Goal: Task Accomplishment & Management: Use online tool/utility

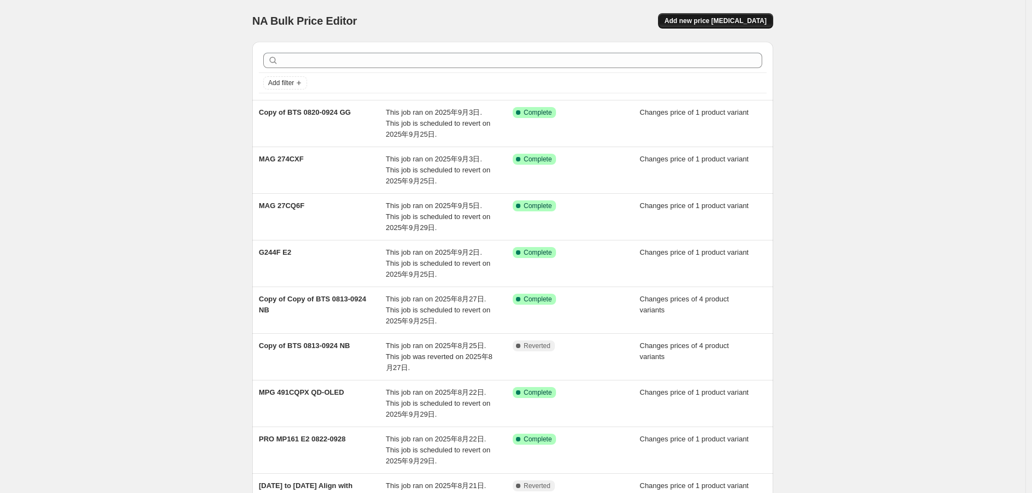
click at [716, 23] on span "Add new price [MEDICAL_DATA]" at bounding box center [716, 20] width 102 height 9
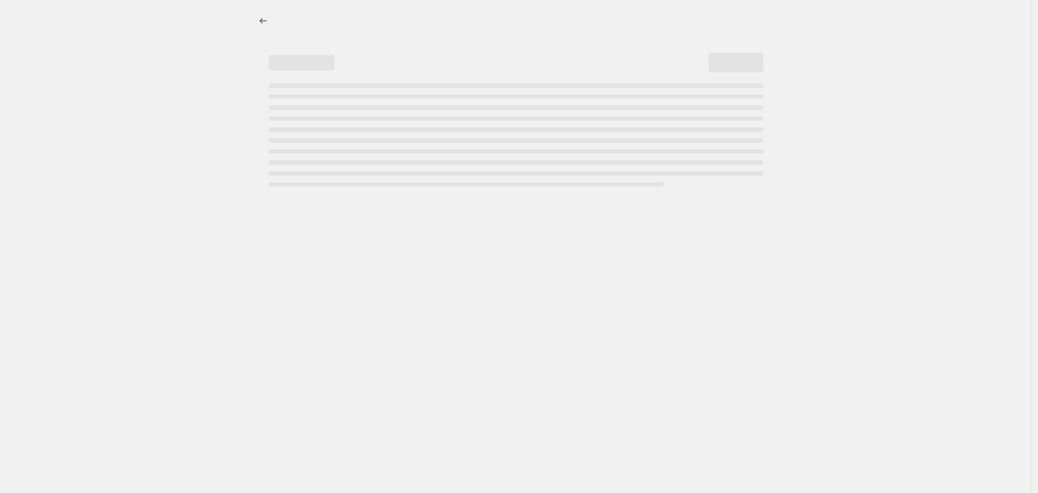
select select "percentage"
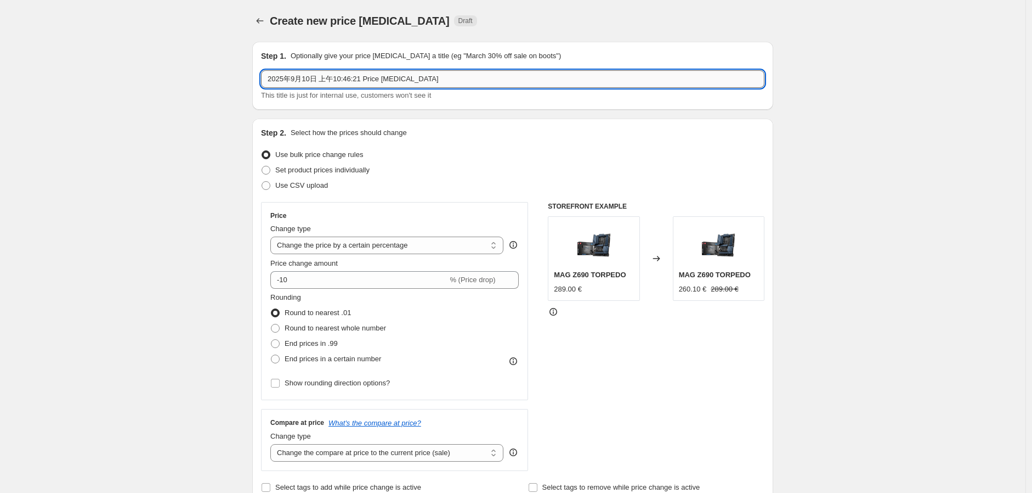
click at [338, 80] on input "2025年9月10日 上午10:46:21 Price [MEDICAL_DATA]" at bounding box center [513, 79] width 504 height 18
paste input "9S6-B938511-2872"
drag, startPoint x: 357, startPoint y: 76, endPoint x: 260, endPoint y: 77, distance: 97.1
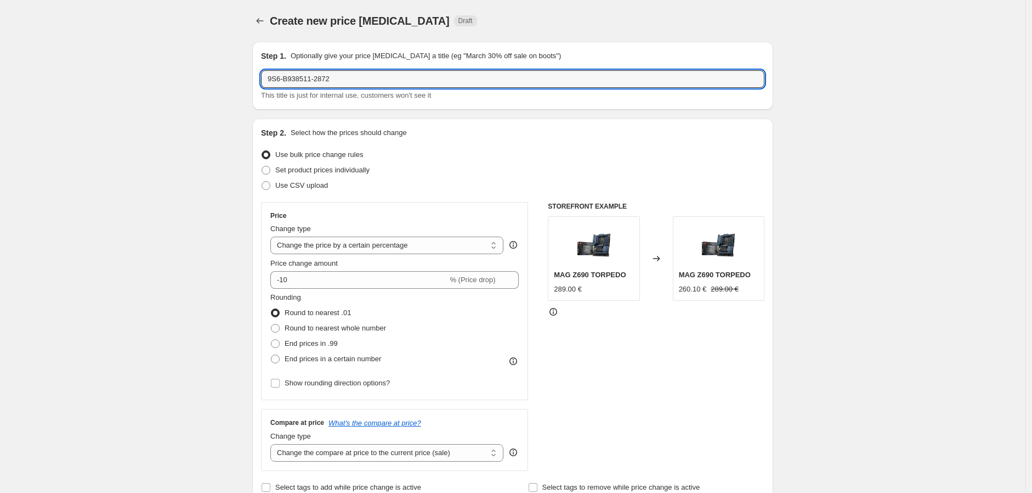
click at [260, 77] on div "Step 1. Optionally give your price [MEDICAL_DATA] a title (eg "March 30% off sa…" at bounding box center [512, 76] width 521 height 68
click at [400, 77] on input "9S6-B938511-2872" at bounding box center [513, 79] width 504 height 18
click at [399, 80] on input "9S6-B938511-2872" at bounding box center [513, 79] width 504 height 18
drag, startPoint x: 377, startPoint y: 71, endPoint x: 245, endPoint y: 77, distance: 132.8
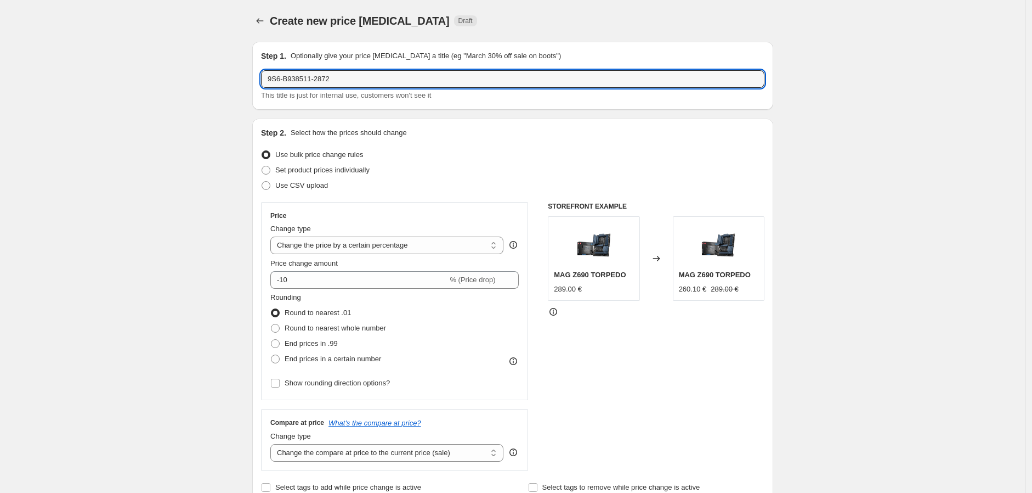
paste input "MAG Infinite S3 14NUC7-1436EU"
type input "MAG Infinite S3 14NUC7-1436EU"
click at [337, 167] on span "Set product prices individually" at bounding box center [322, 170] width 94 height 8
click at [262, 166] on input "Set product prices individually" at bounding box center [262, 166] width 1 height 1
radio input "true"
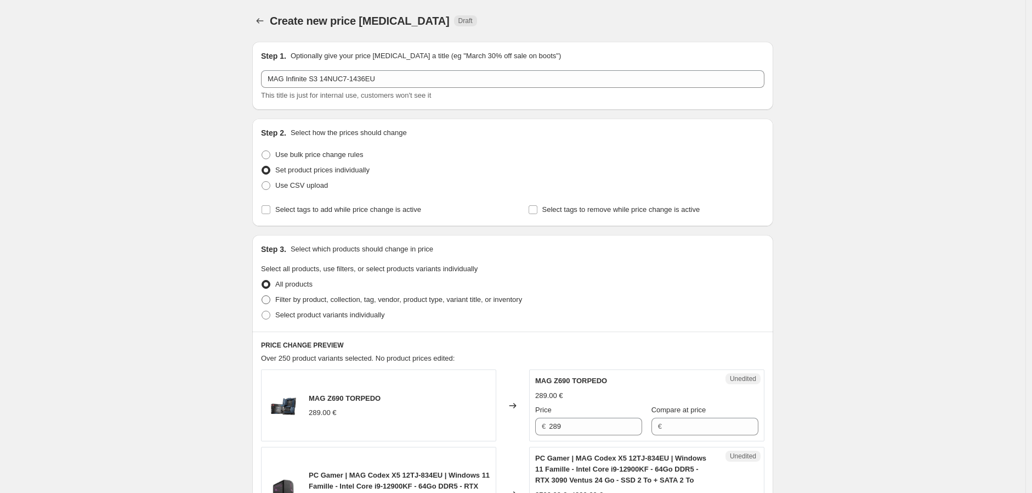
click at [349, 299] on span "Filter by product, collection, tag, vendor, product type, variant title, or inv…" at bounding box center [398, 299] width 247 height 8
click at [262, 296] on input "Filter by product, collection, tag, vendor, product type, variant title, or inv…" at bounding box center [262, 295] width 1 height 1
radio input "true"
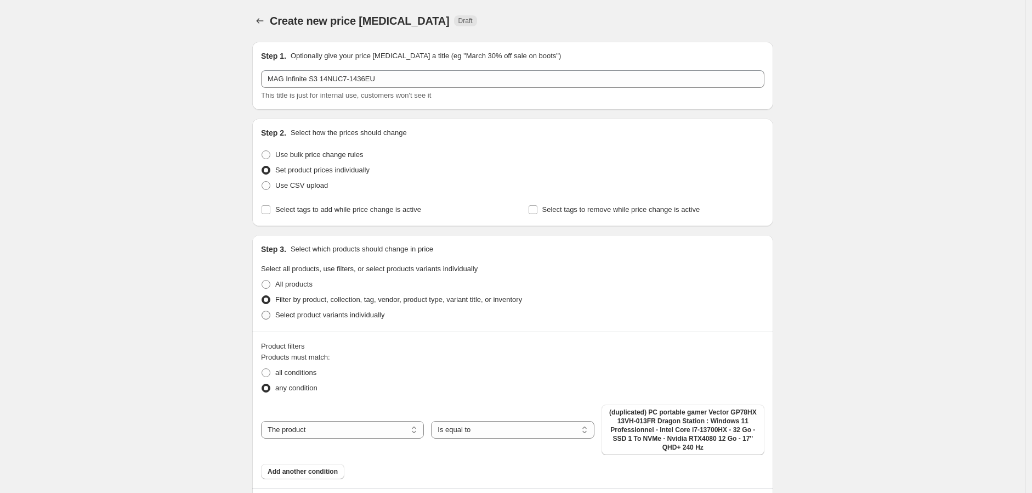
click at [320, 312] on span "Select product variants individually" at bounding box center [329, 314] width 109 height 8
click at [262, 311] on input "Select product variants individually" at bounding box center [262, 310] width 1 height 1
radio input "true"
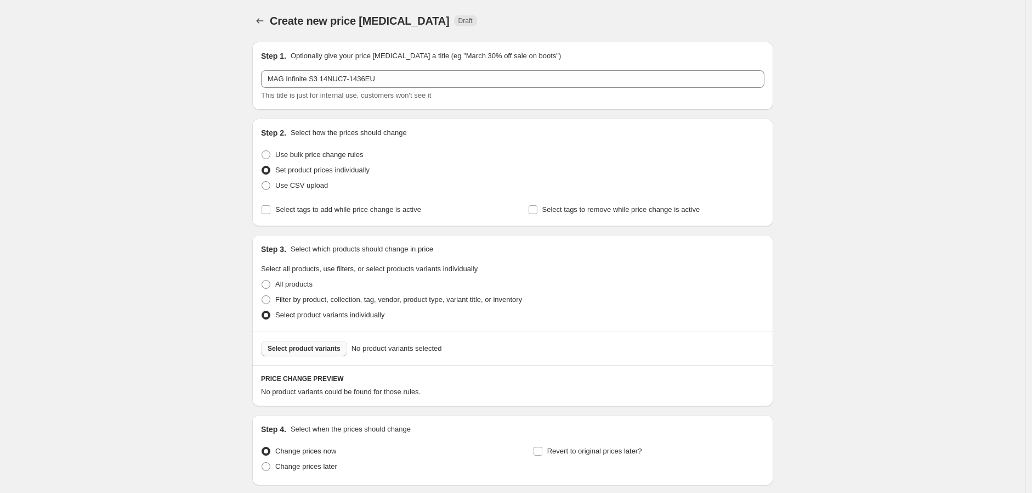
click at [325, 348] on span "Select product variants" at bounding box center [304, 348] width 73 height 9
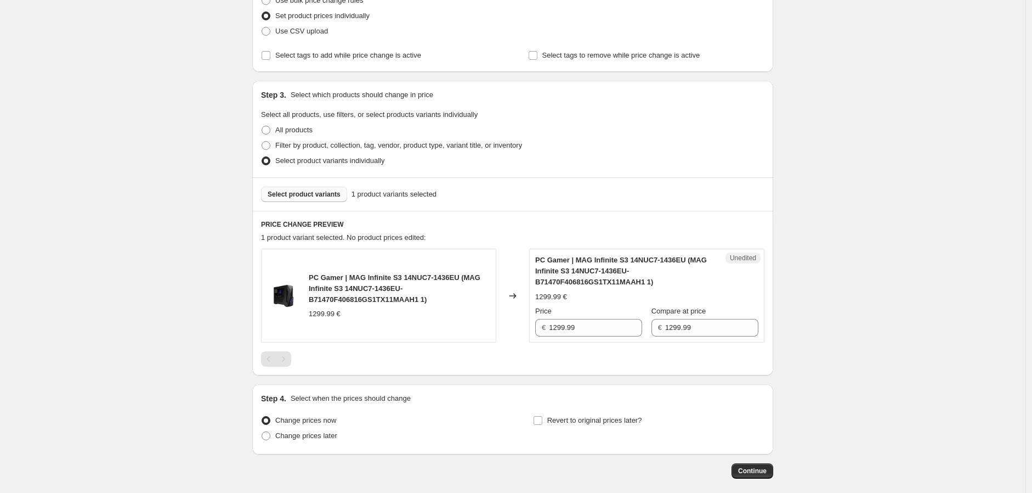
scroll to position [183, 0]
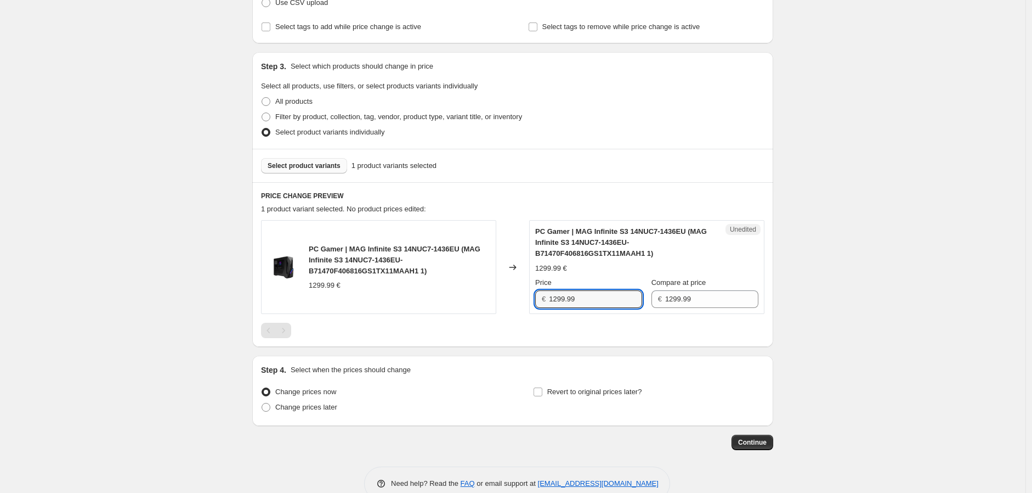
drag, startPoint x: 603, startPoint y: 301, endPoint x: 527, endPoint y: 302, distance: 76.8
click at [522, 299] on div "PC Gamer | MAG Infinite S3 14NUC7-1436EU (MAG Infinite S3 14NUC7-1436EU-B71470F…" at bounding box center [513, 267] width 504 height 94
type input "1099.99"
click at [313, 415] on div "Change prices now Change prices later" at bounding box center [376, 400] width 231 height 33
click at [313, 408] on span "Change prices later" at bounding box center [306, 407] width 62 height 8
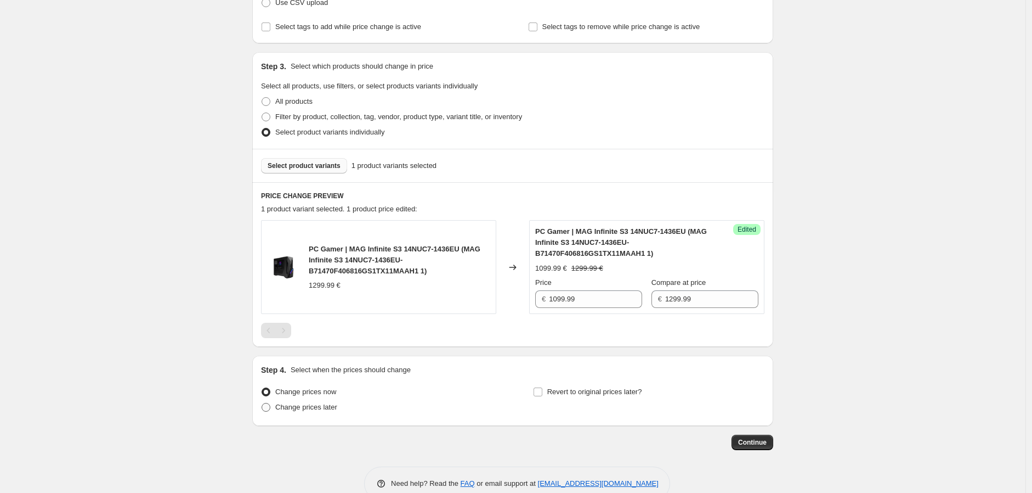
click at [262, 403] on input "Change prices later" at bounding box center [262, 403] width 1 height 1
radio input "true"
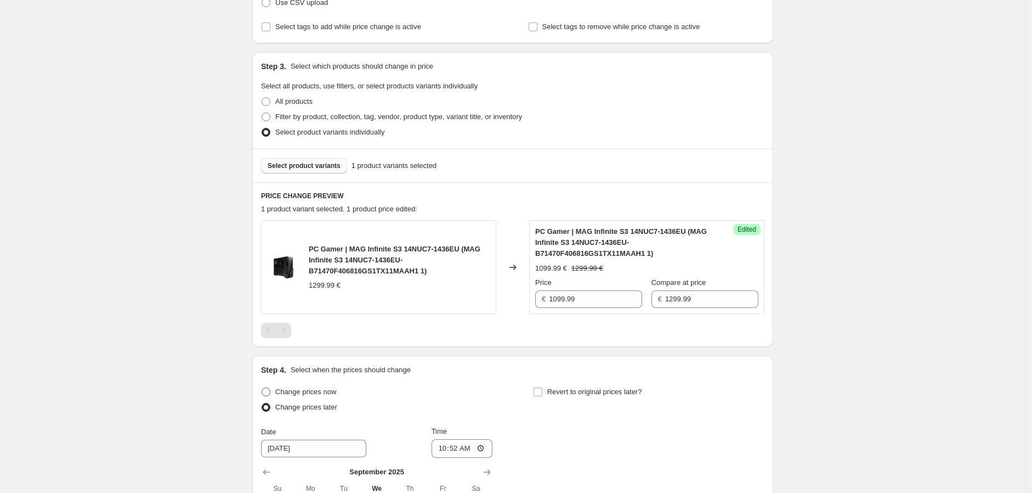
click at [307, 394] on span "Change prices now" at bounding box center [305, 391] width 61 height 8
click at [262, 388] on input "Change prices now" at bounding box center [262, 387] width 1 height 1
radio input "true"
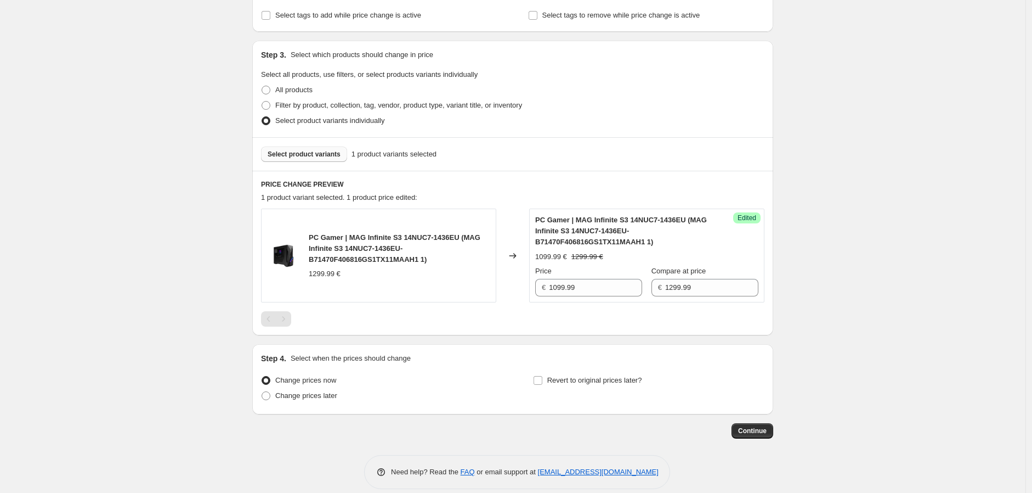
scroll to position [206, 0]
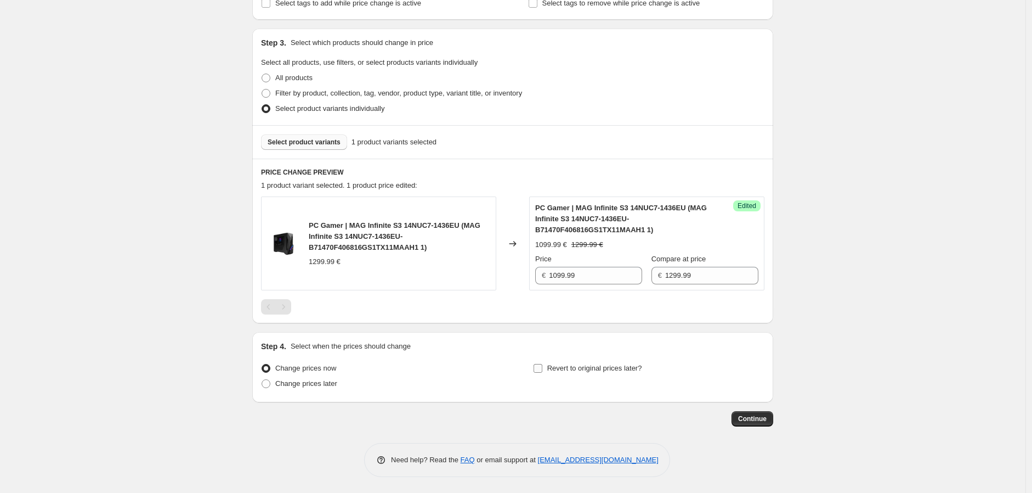
click at [545, 368] on label "Revert to original prices later?" at bounding box center [587, 367] width 109 height 15
click at [541, 370] on input "Revert to original prices later?" at bounding box center [538, 368] width 9 height 9
checkbox input "true"
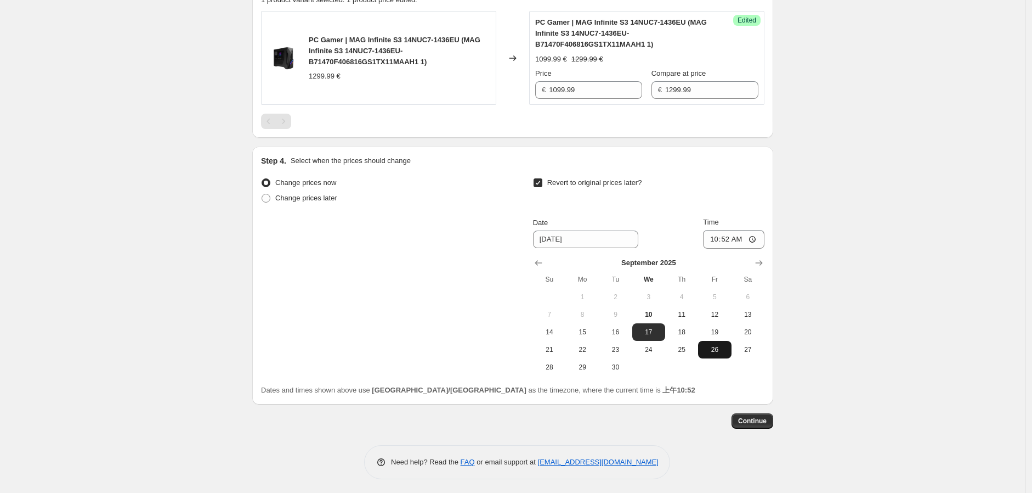
scroll to position [393, 0]
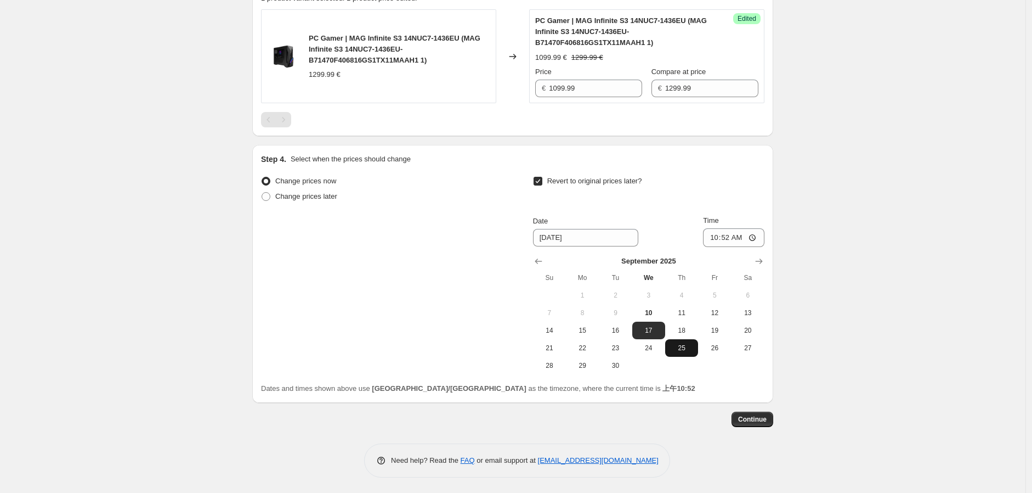
click at [685, 346] on span "25" at bounding box center [682, 347] width 24 height 9
type input "[DATE]"
click at [756, 244] on input "10:52" at bounding box center [733, 237] width 61 height 19
click at [715, 241] on input "10:52" at bounding box center [733, 237] width 61 height 19
click at [761, 257] on icon "Show next month, October 2025" at bounding box center [759, 261] width 11 height 11
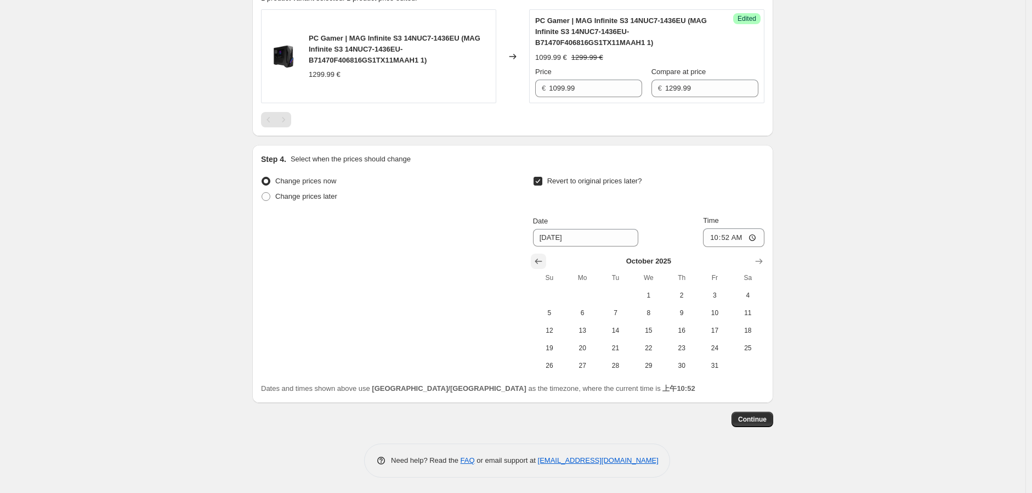
click at [543, 256] on icon "Show previous month, September 2025" at bounding box center [538, 261] width 11 height 11
click at [708, 234] on input "10:52" at bounding box center [733, 237] width 61 height 19
click at [754, 235] on input "10:52" at bounding box center [733, 237] width 61 height 19
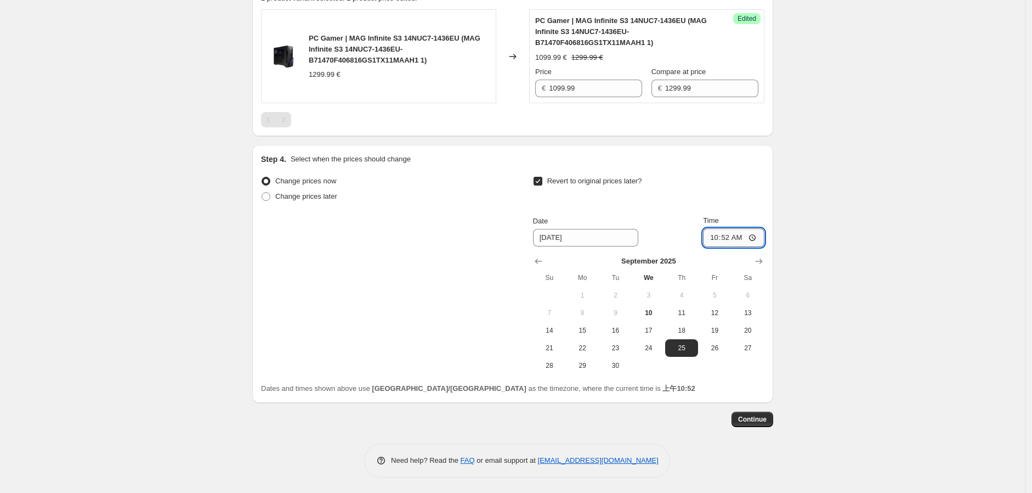
click at [754, 235] on input "10:52" at bounding box center [733, 237] width 61 height 19
type input "06:01"
click at [747, 411] on button "Continue" at bounding box center [753, 418] width 42 height 15
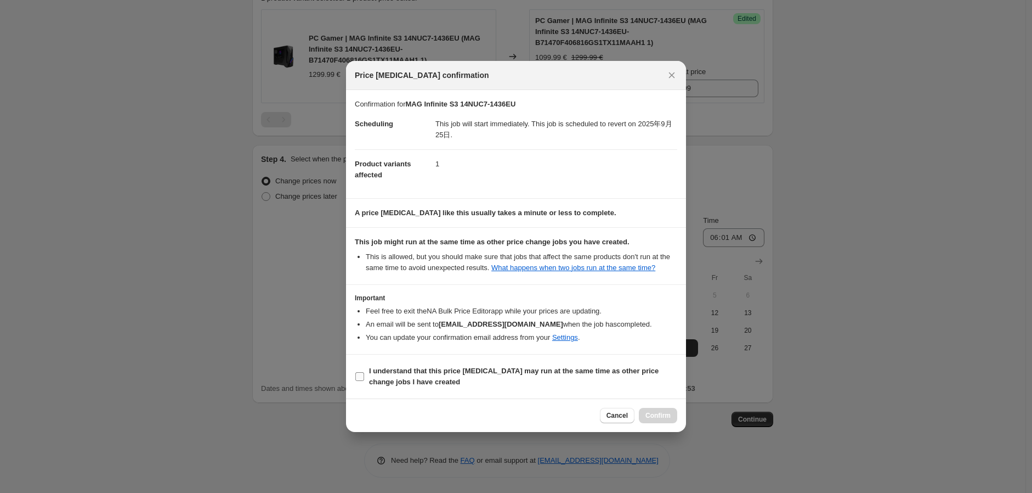
click at [374, 376] on b "I understand that this price [MEDICAL_DATA] may run at the same time as other p…" at bounding box center [514, 375] width 290 height 19
click at [364, 376] on input "I understand that this price [MEDICAL_DATA] may run at the same time as other p…" at bounding box center [359, 376] width 9 height 9
checkbox input "true"
click at [647, 420] on span "Confirm" at bounding box center [658, 415] width 25 height 9
